Goal: Task Accomplishment & Management: Use online tool/utility

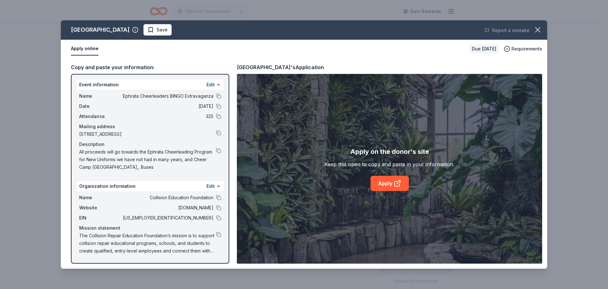
scroll to position [32, 0]
click at [384, 181] on link "Apply" at bounding box center [390, 183] width 38 height 15
click at [384, 177] on link "Apply" at bounding box center [390, 183] width 38 height 15
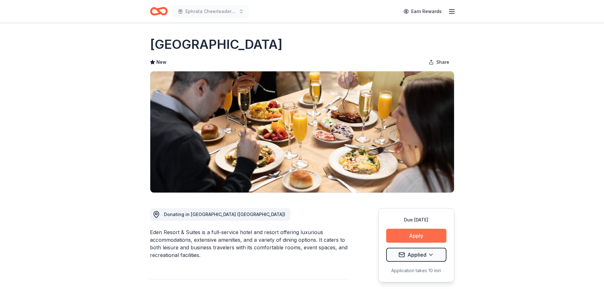
click at [430, 234] on button "Apply" at bounding box center [416, 235] width 60 height 14
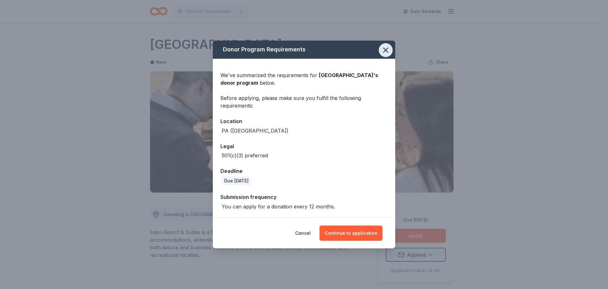
click at [384, 48] on icon "button" at bounding box center [386, 50] width 4 height 4
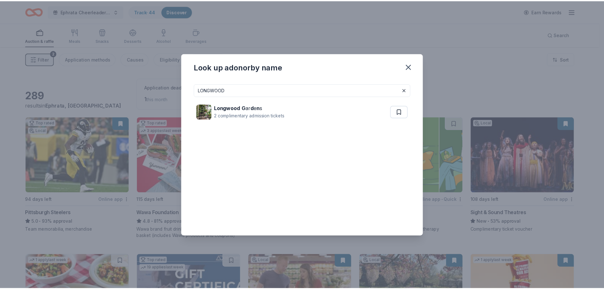
scroll to position [1284, 0]
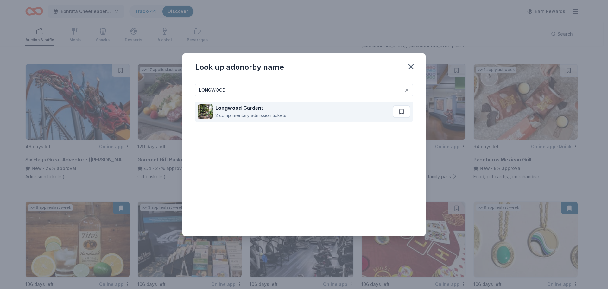
click at [400, 113] on button at bounding box center [402, 111] width 18 height 13
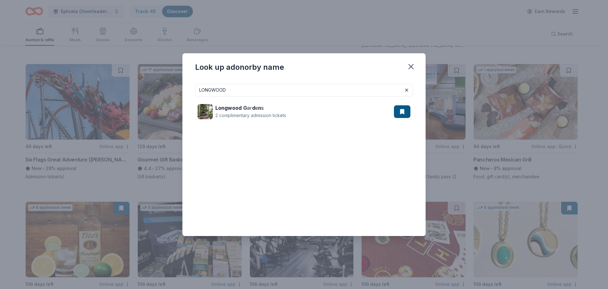
drag, startPoint x: 238, startPoint y: 91, endPoint x: 163, endPoint y: 88, distance: 75.8
click at [163, 88] on div "Look up a donor by name [PERSON_NAME] G ar d e n s 2 complimentary admission ti…" at bounding box center [304, 144] width 608 height 289
type input "k"
type input "lake [PERSON_NAME]"
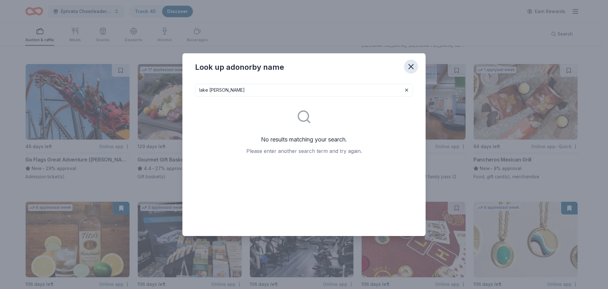
click at [411, 65] on icon "button" at bounding box center [411, 66] width 4 height 4
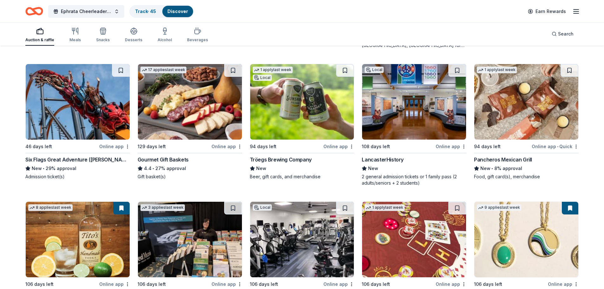
click at [190, 104] on img at bounding box center [190, 101] width 104 height 75
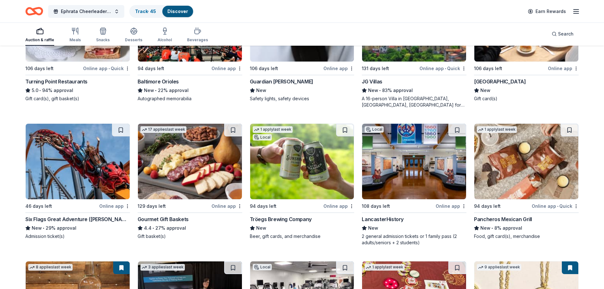
scroll to position [1221, 0]
